Goal: Task Accomplishment & Management: Manage account settings

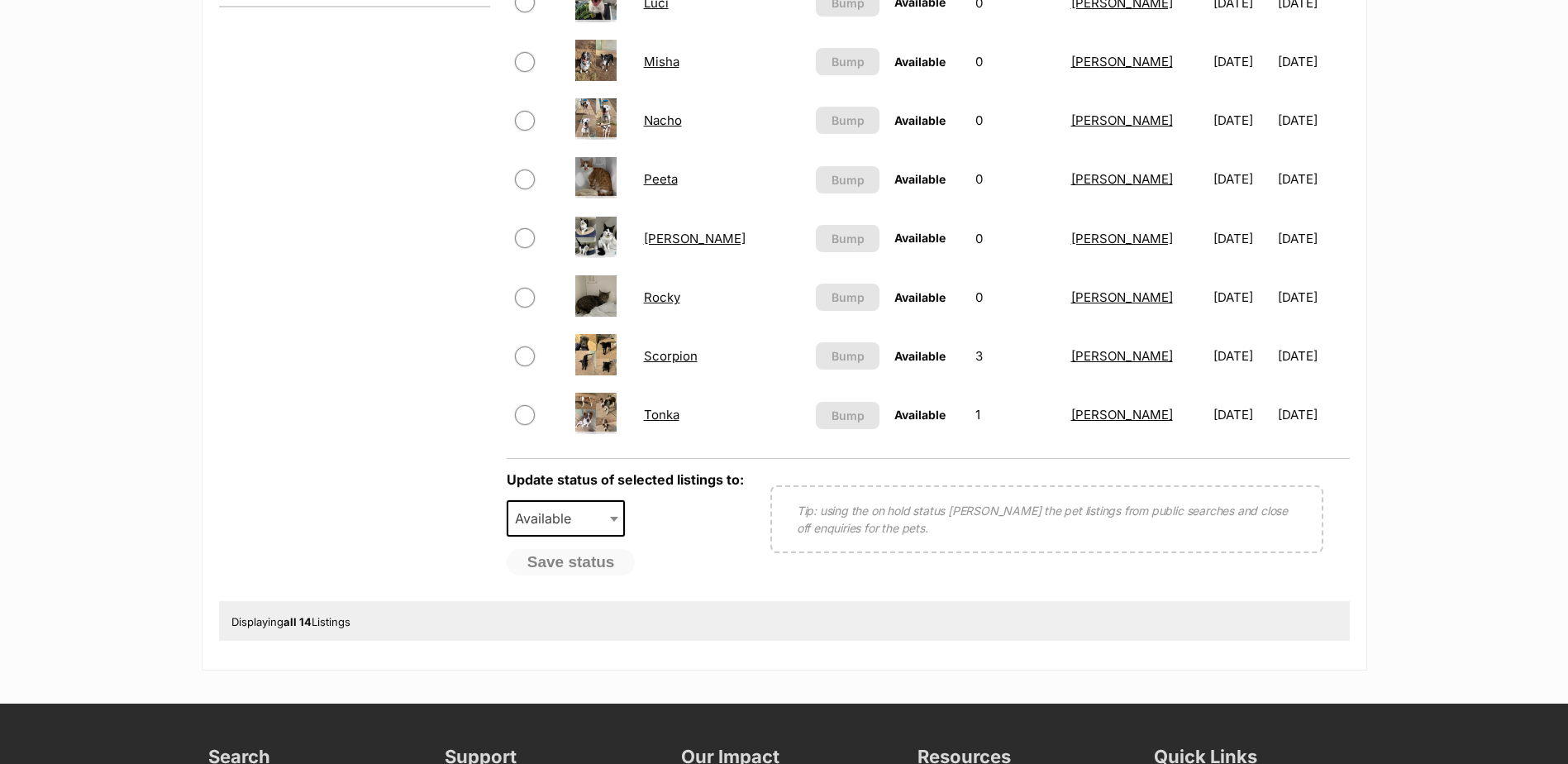
scroll to position [992, 0]
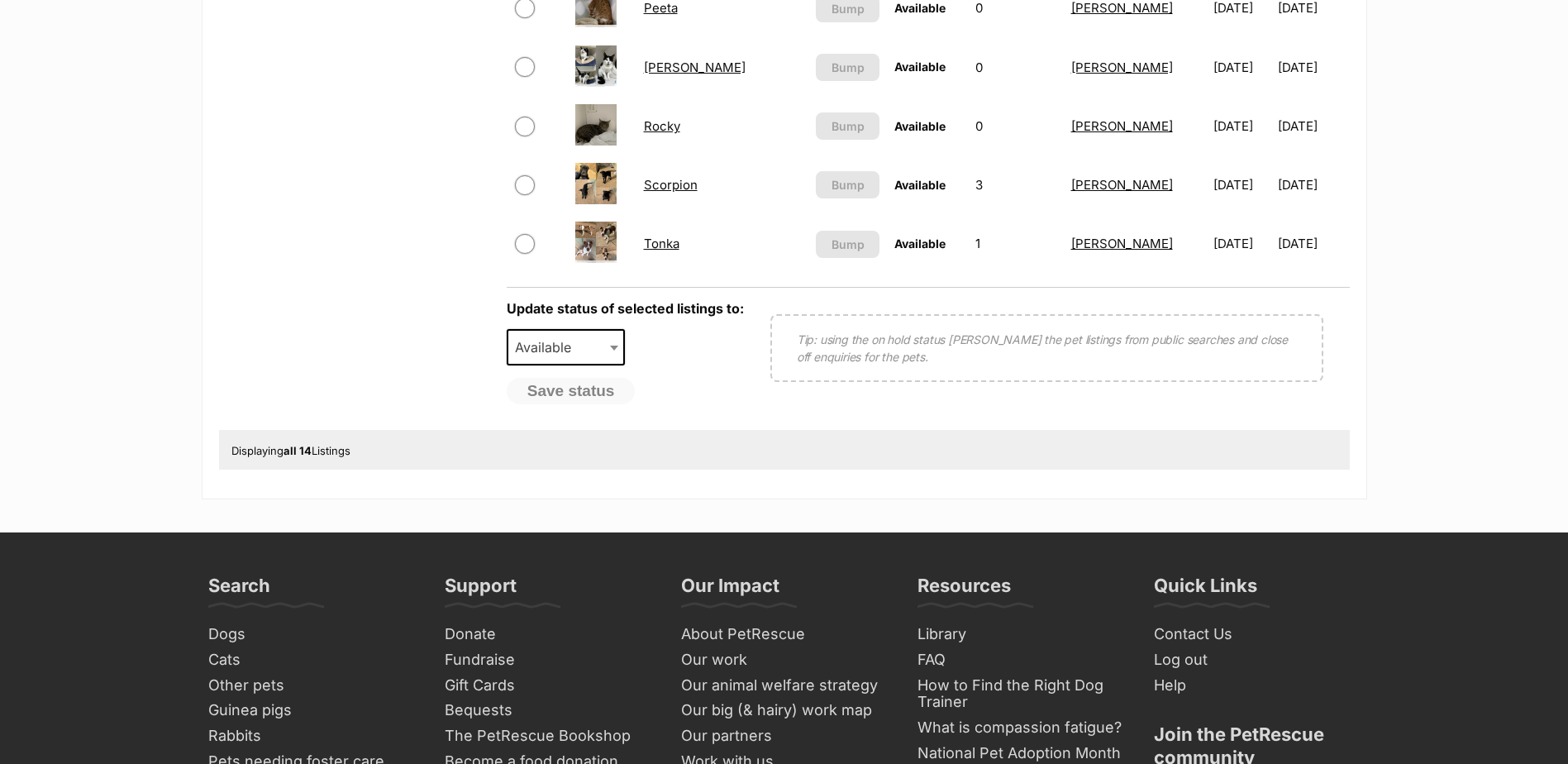
click at [669, 244] on link "Tonka" at bounding box center [661, 243] width 36 height 16
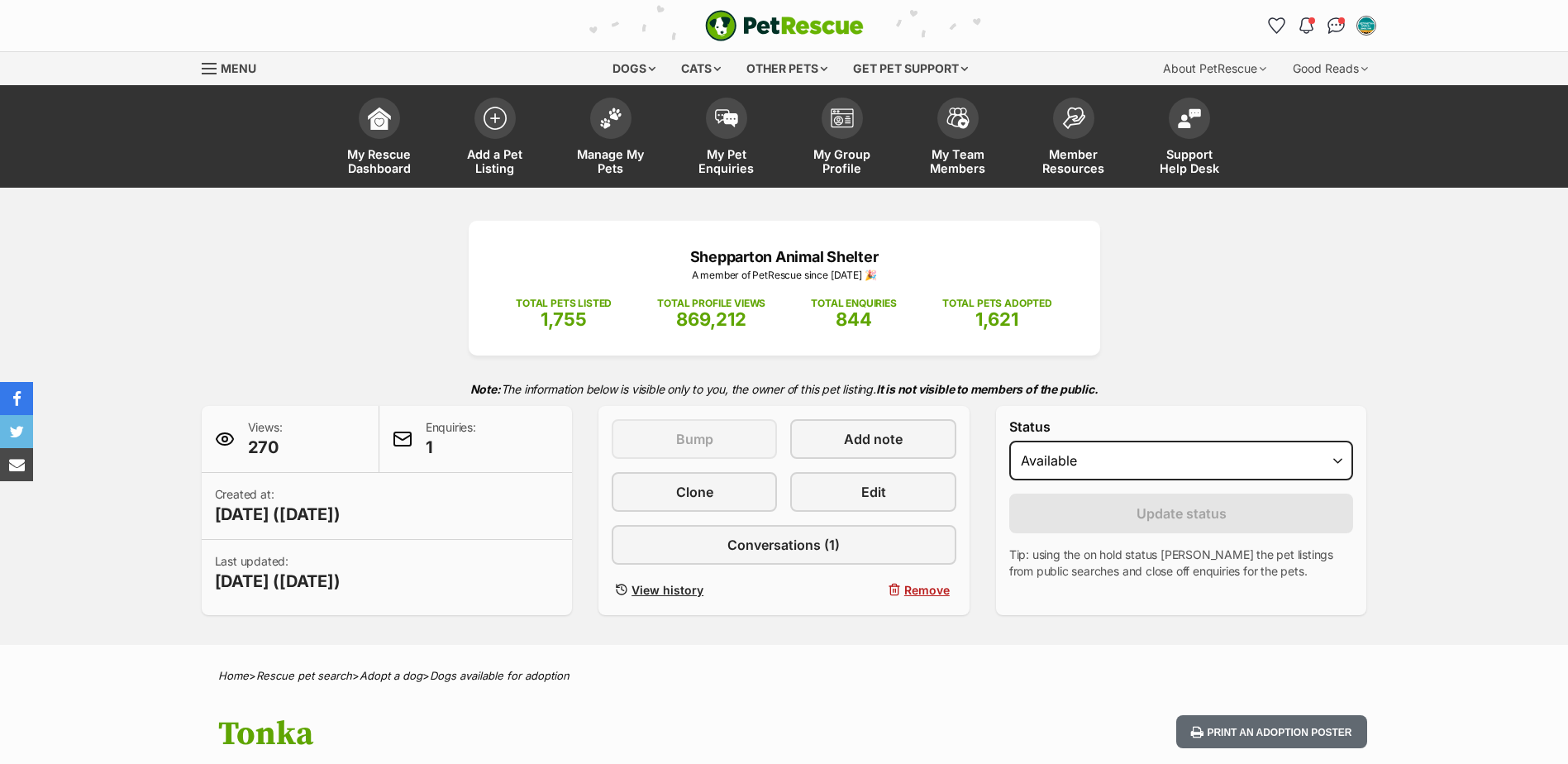
select select "on_hold"
click at [1009, 441] on select "Draft - not available as listing has enquires Available On hold Adopted" at bounding box center [1181, 460] width 345 height 39
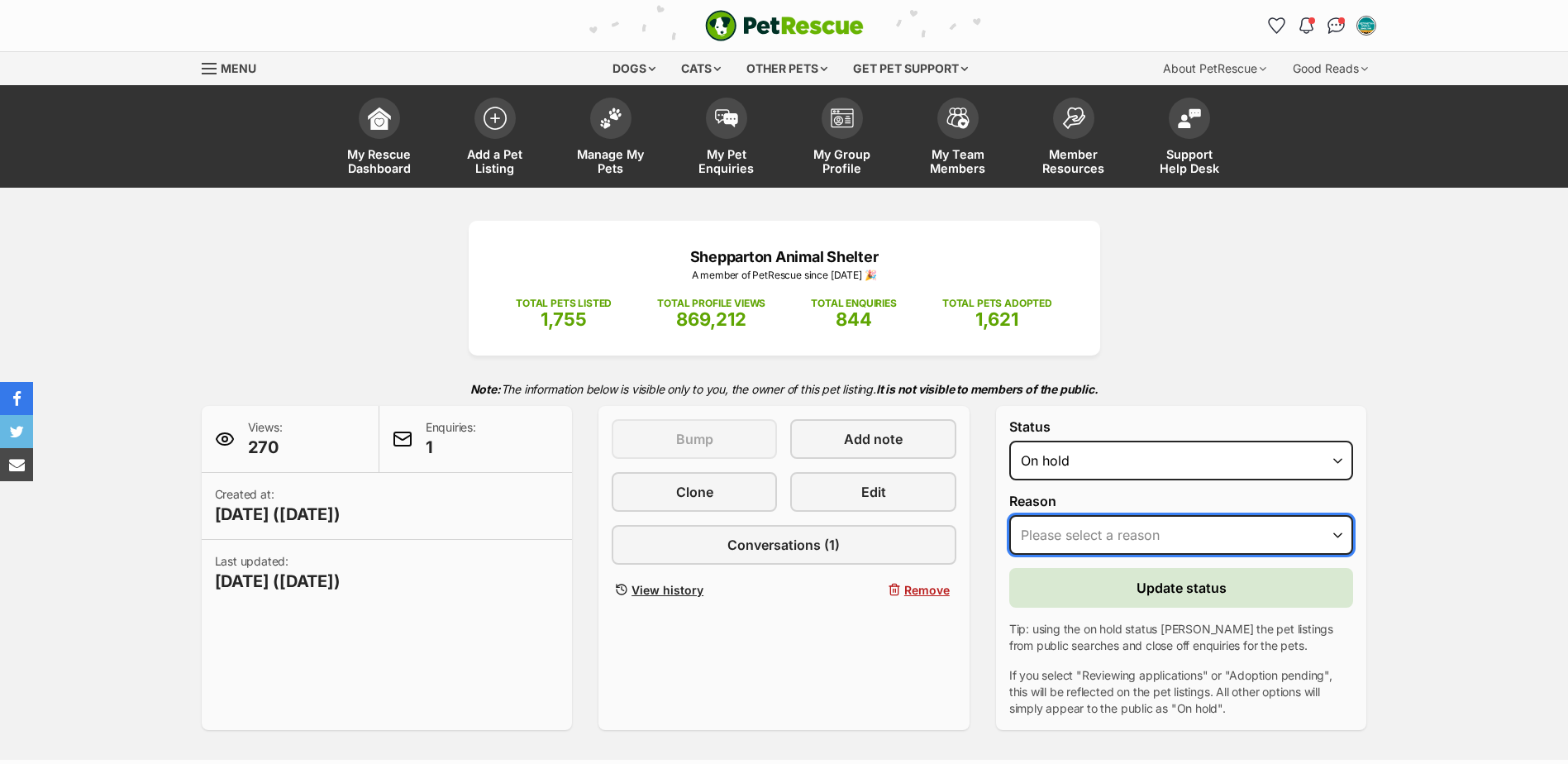
click at [1085, 526] on select "Please select a reason Medical reasons Reviewing applications Adoption pending …" at bounding box center [1181, 535] width 345 height 39
select select "adoption_pending"
click at [1009, 515] on select "Please select a reason Medical reasons Reviewing applications Adoption pending …" at bounding box center [1181, 535] width 345 height 39
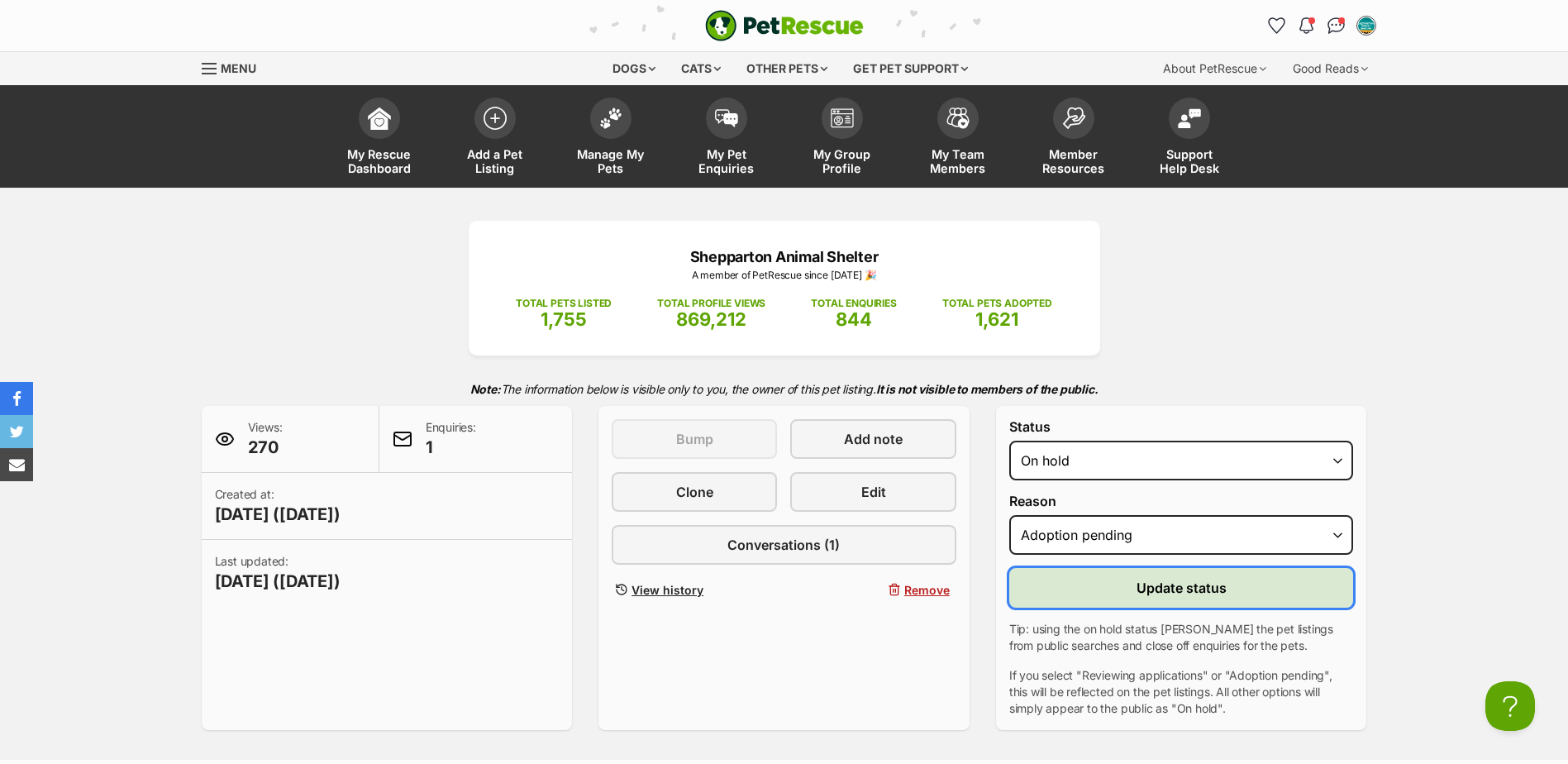
click at [1110, 600] on button "Update status" at bounding box center [1181, 587] width 345 height 39
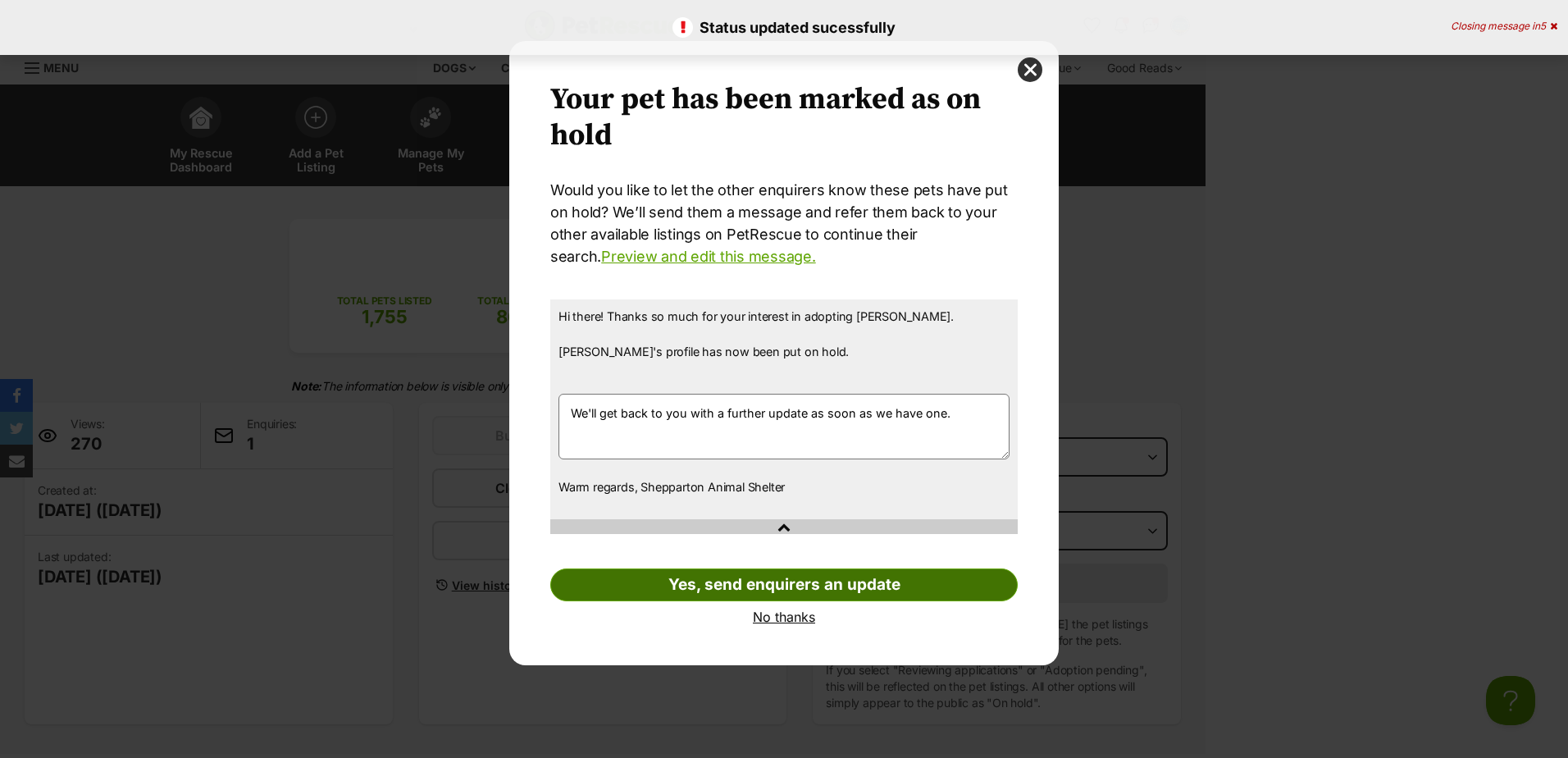
click at [754, 590] on link "Yes, send enquirers an update" at bounding box center [783, 585] width 467 height 33
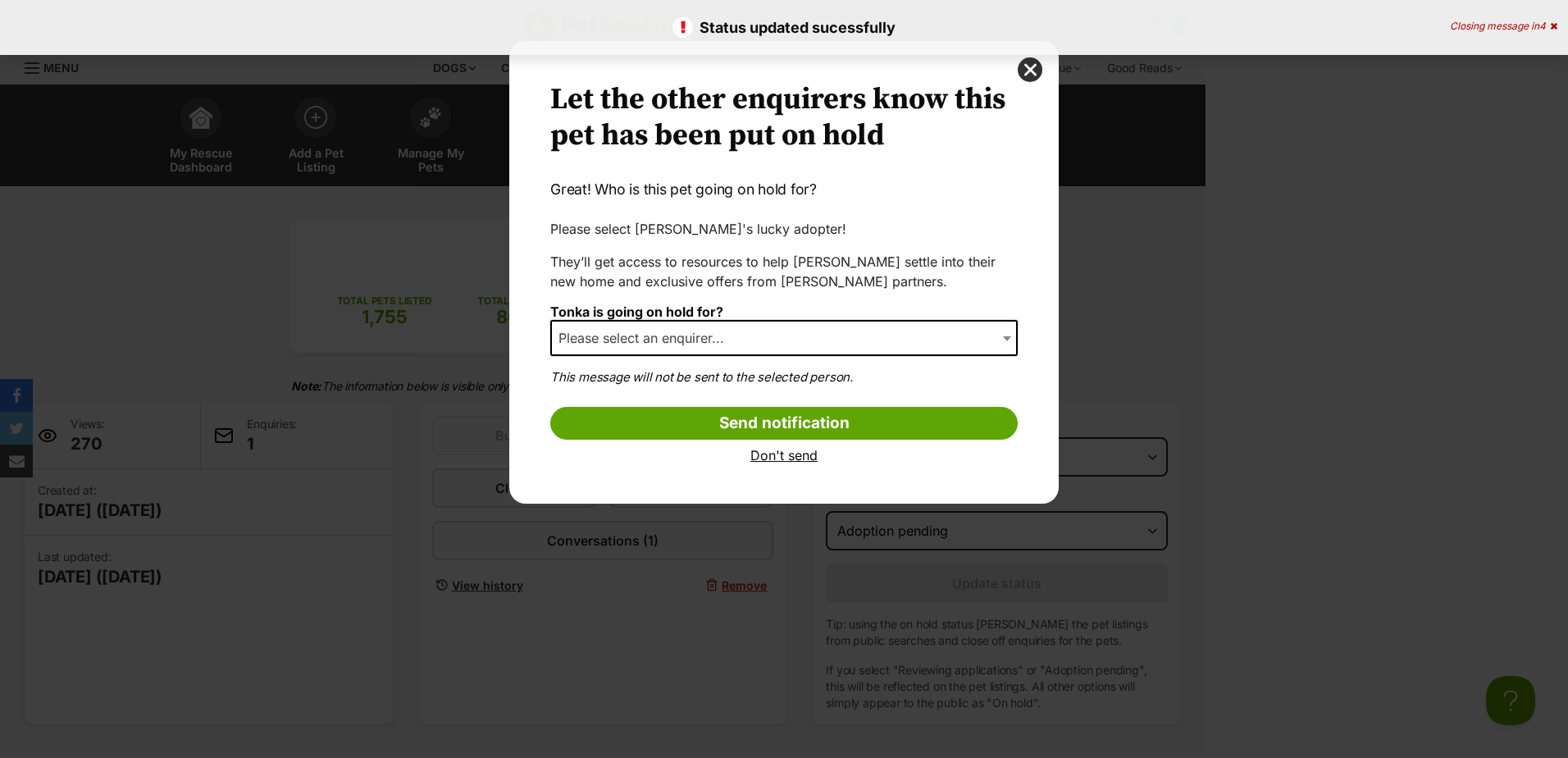
click at [740, 335] on span "Please select an enquirer..." at bounding box center [646, 338] width 188 height 23
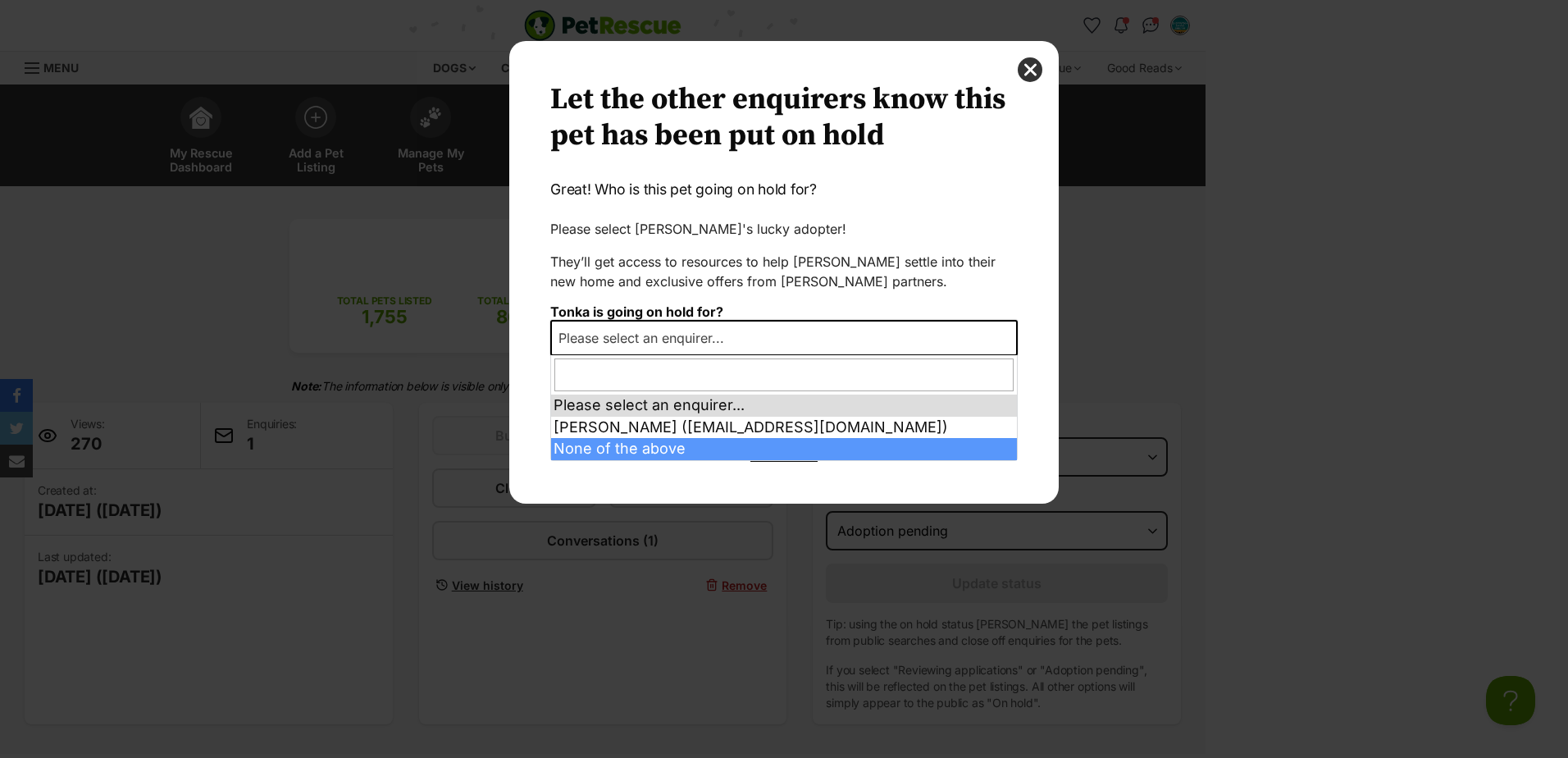
select select "other"
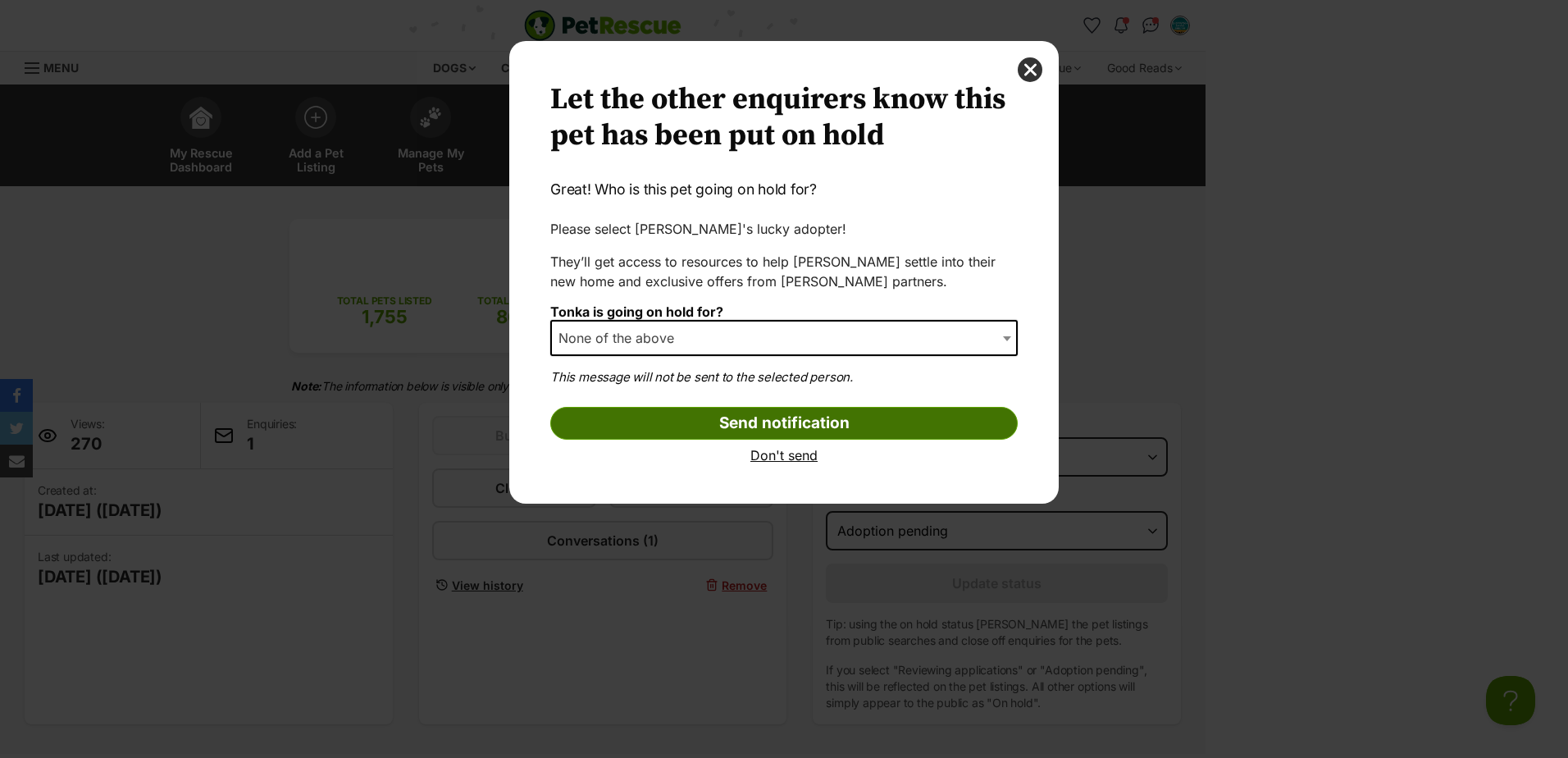
click at [720, 420] on input "Send notification" at bounding box center [783, 422] width 467 height 33
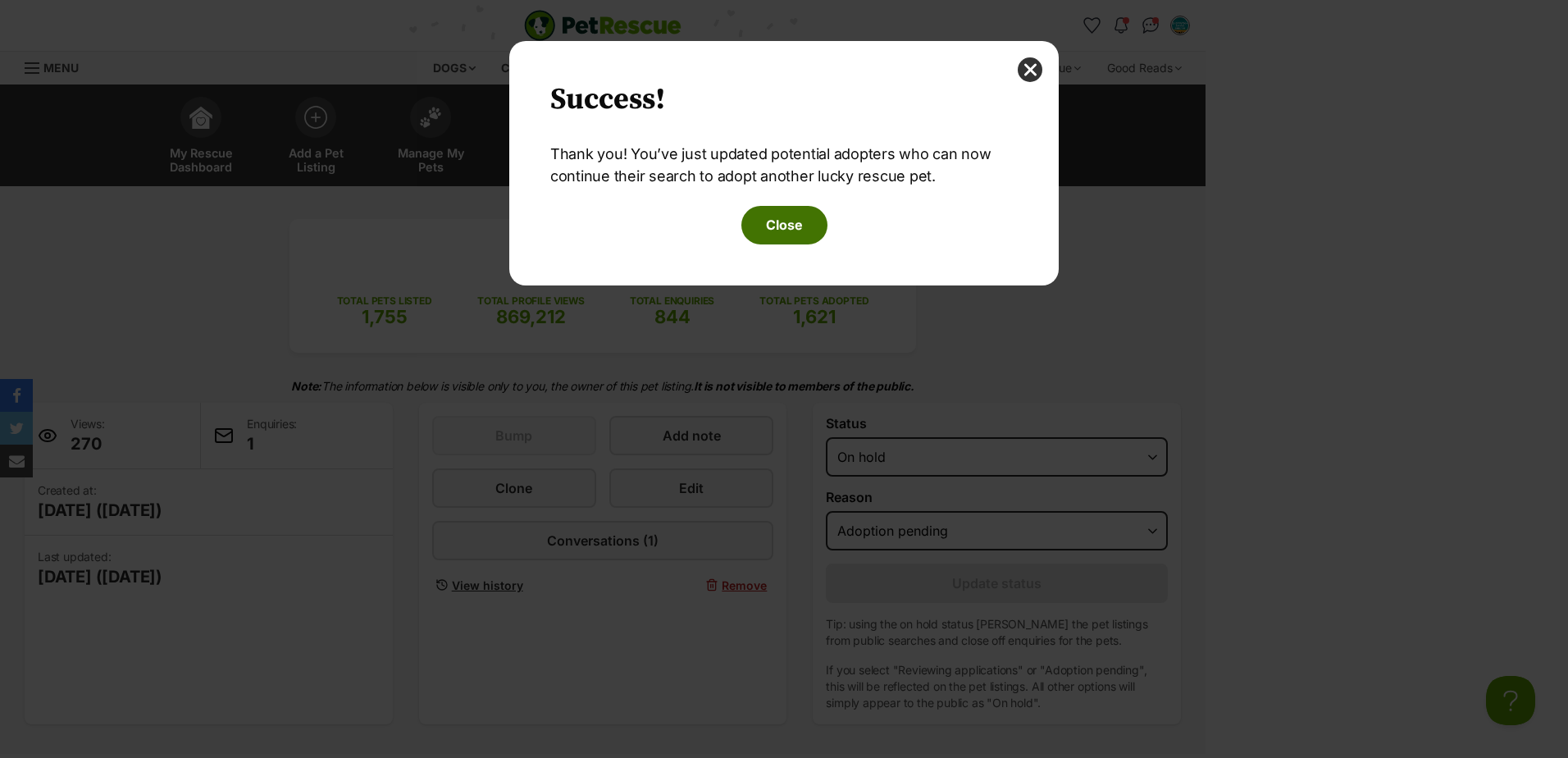
click at [772, 219] on button "Close" at bounding box center [784, 225] width 86 height 37
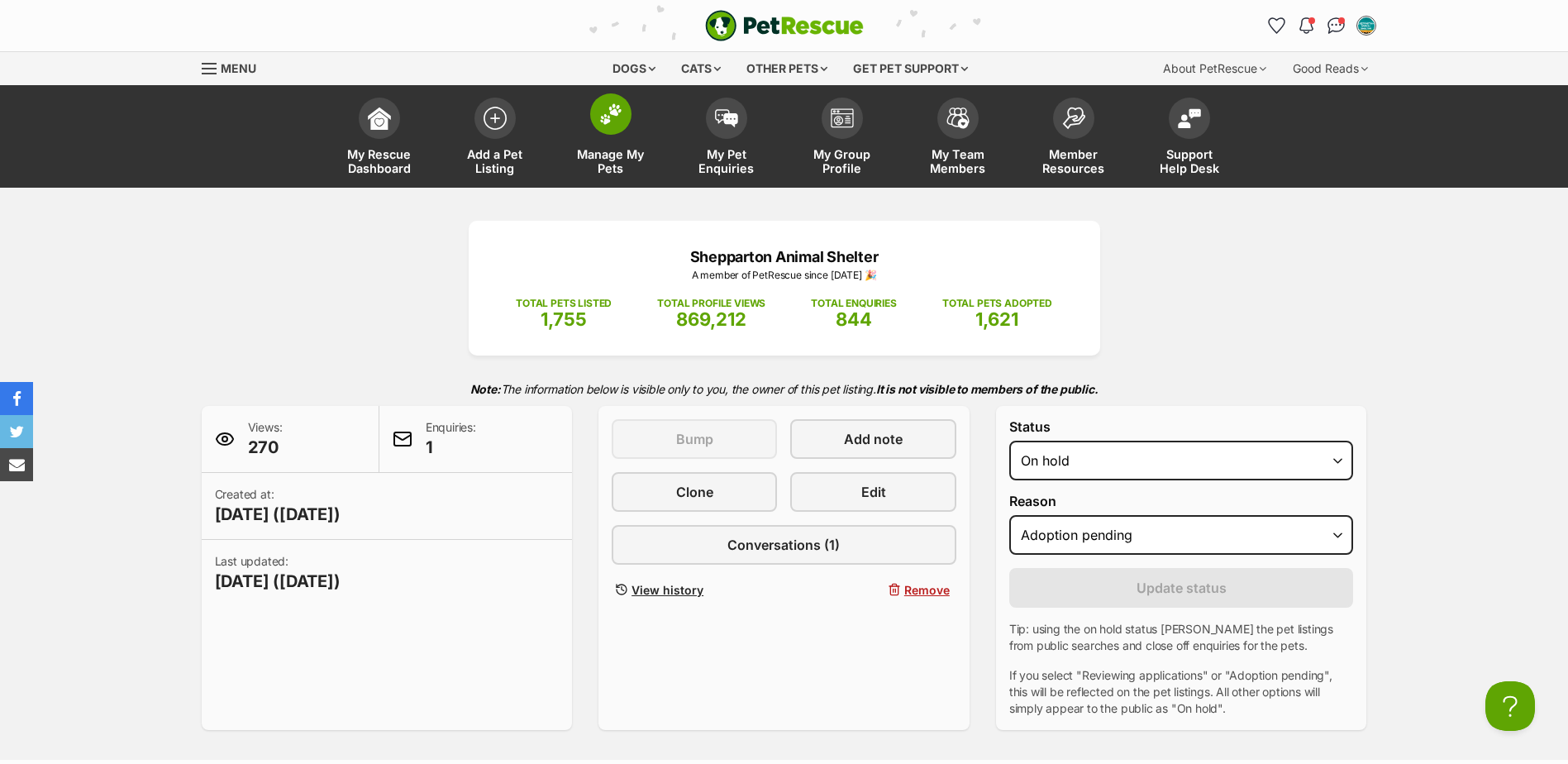
click at [620, 112] on img at bounding box center [611, 114] width 23 height 22
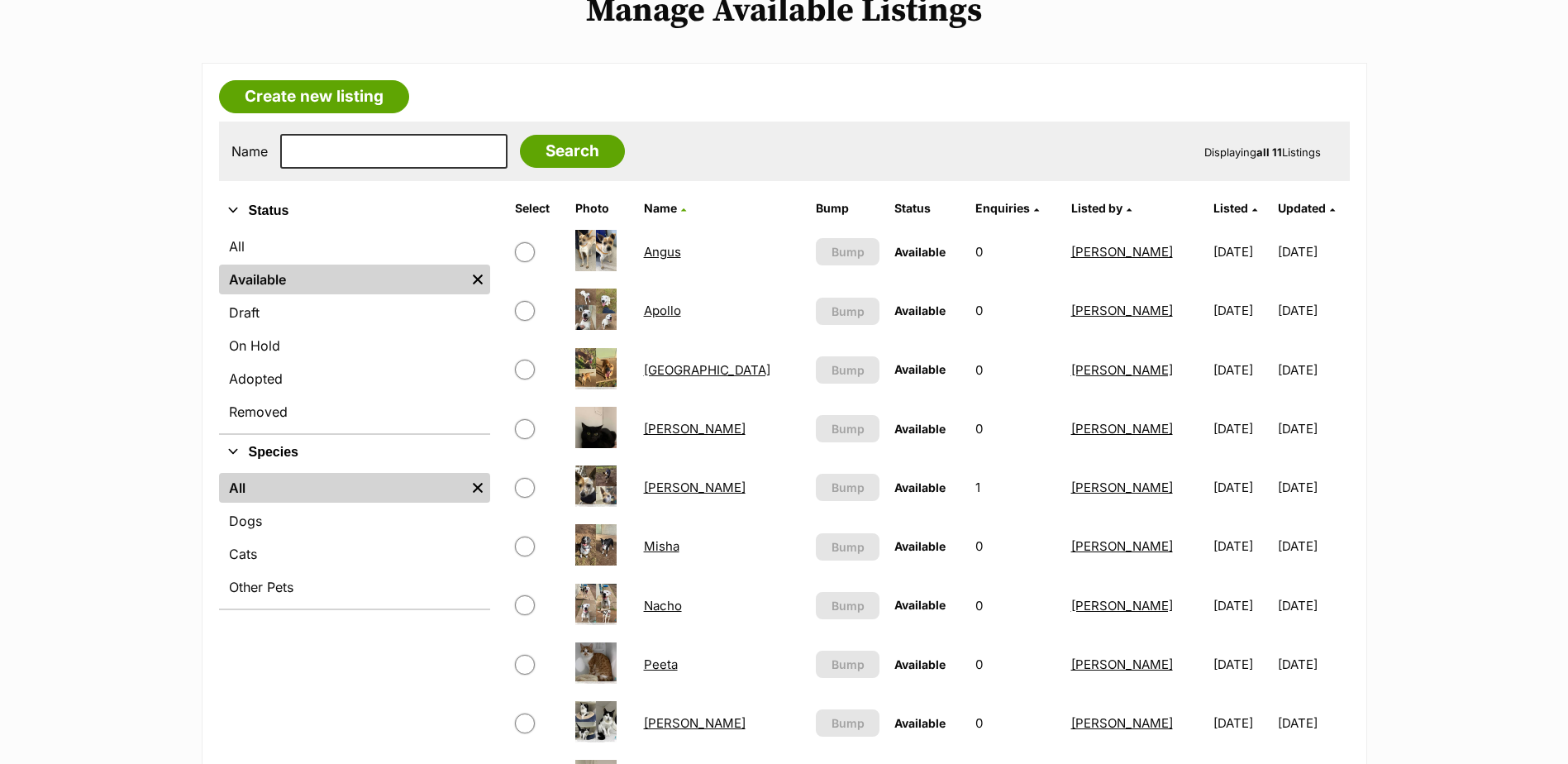
scroll to position [83, 0]
